Goal: Task Accomplishment & Management: Complete application form

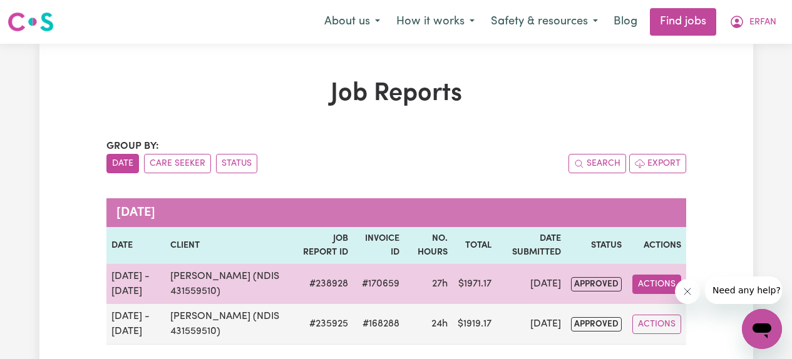
click at [652, 288] on button "Actions" at bounding box center [656, 284] width 49 height 19
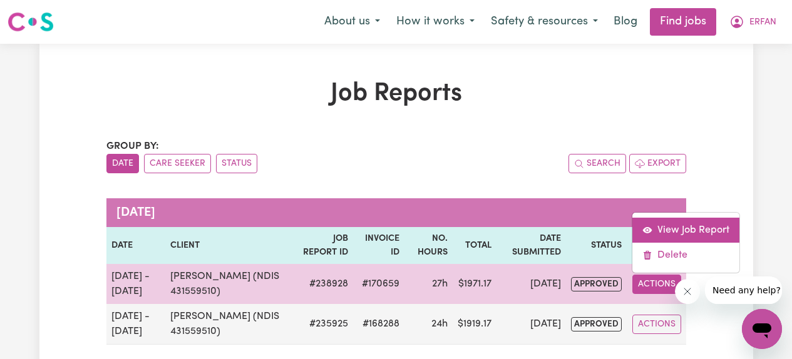
click at [665, 230] on link "View Job Report" at bounding box center [685, 230] width 107 height 25
select select "pm"
select select "61.07-Weekday"
select select "pm"
select select "61.07-Weekday"
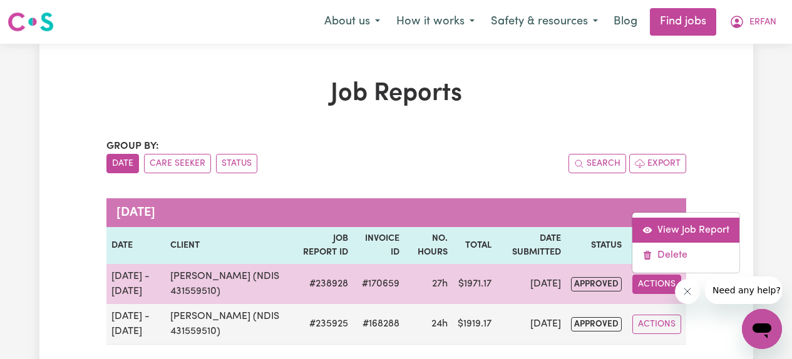
select select "pm"
select select "61.07-Weekday"
select select "pm"
select select "61.07-Weekday"
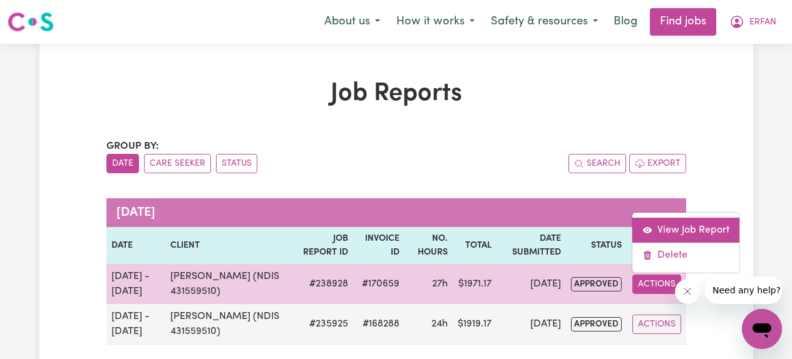
select select "pm"
select select "61.07-Weekday"
select select "pm"
select select "61.07-Weekday"
select select "pm"
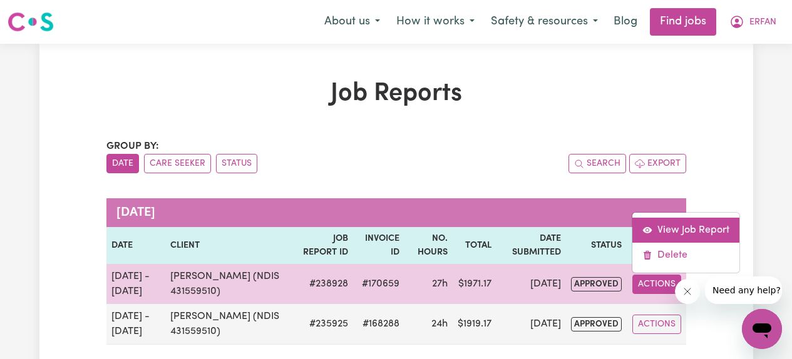
select select "pm"
select select "61.07-Weekday"
select select "pm"
select select "61.07-Weekday"
select select "pm"
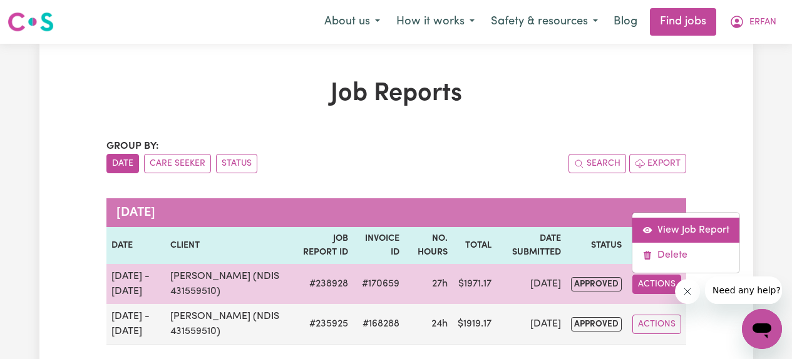
select select "61.07-Weekday"
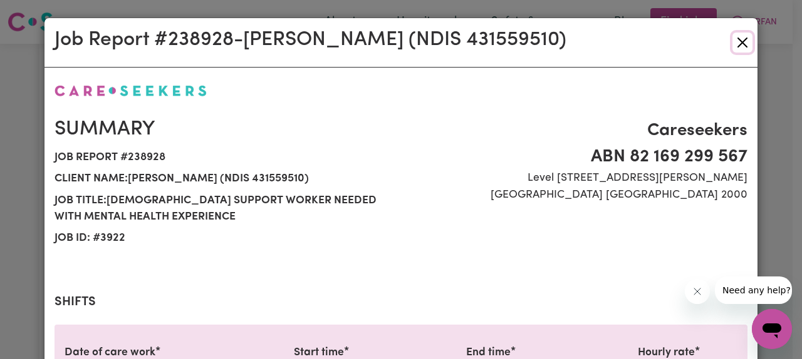
click at [737, 41] on button "Close" at bounding box center [742, 43] width 20 height 20
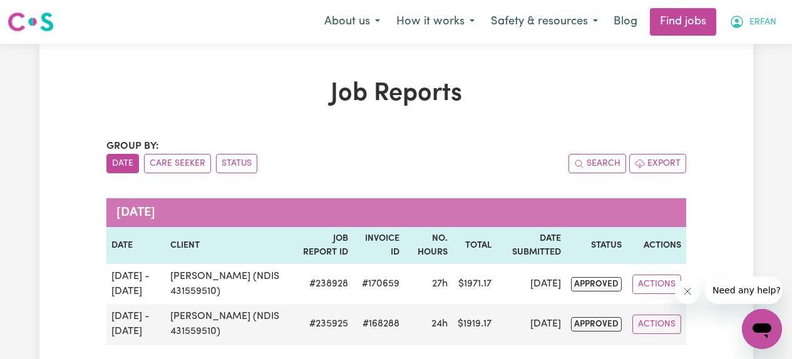
click at [743, 21] on icon "My Account" at bounding box center [737, 21] width 15 height 15
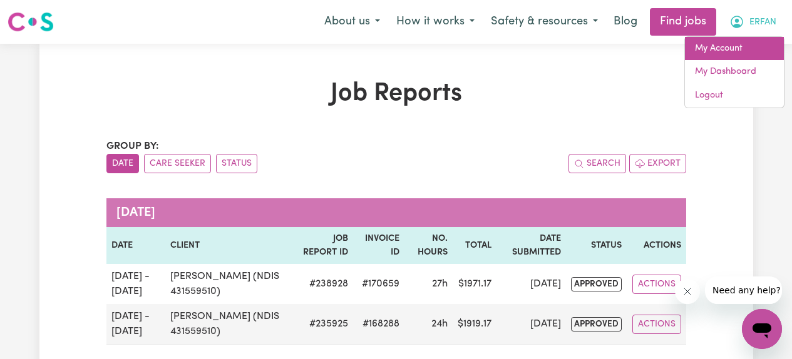
click at [706, 52] on link "My Account" at bounding box center [734, 49] width 99 height 24
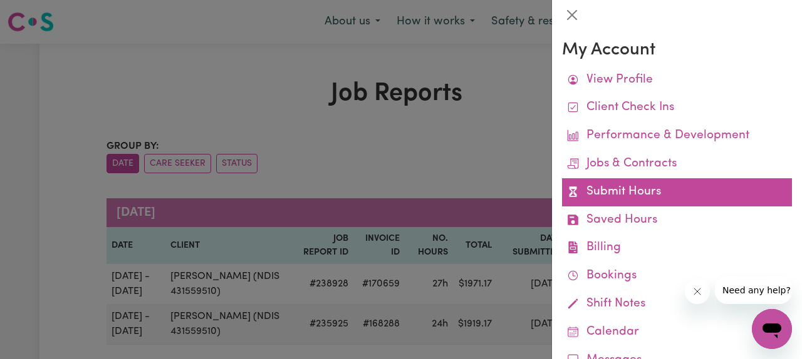
click at [619, 200] on link "Submit Hours" at bounding box center [677, 192] width 230 height 28
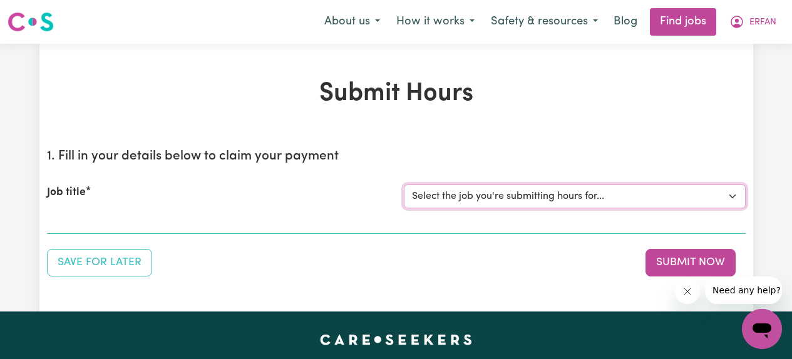
click at [603, 195] on select "Select the job you're submitting hours for... [[PERSON_NAME] (NDIS 431559510)] …" at bounding box center [575, 197] width 342 height 24
select select "3922"
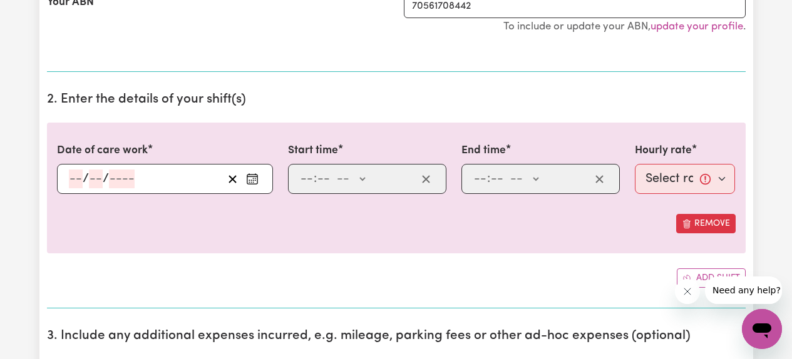
scroll to position [300, 0]
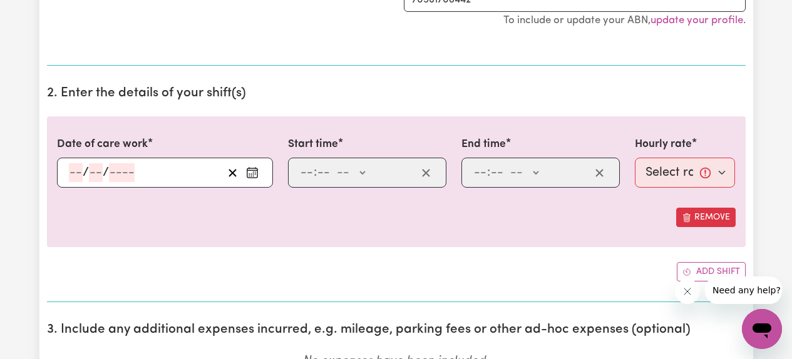
click at [285, 38] on div "Your ABN" at bounding box center [217, 14] width 357 height 52
